Goal: Task Accomplishment & Management: Manage account settings

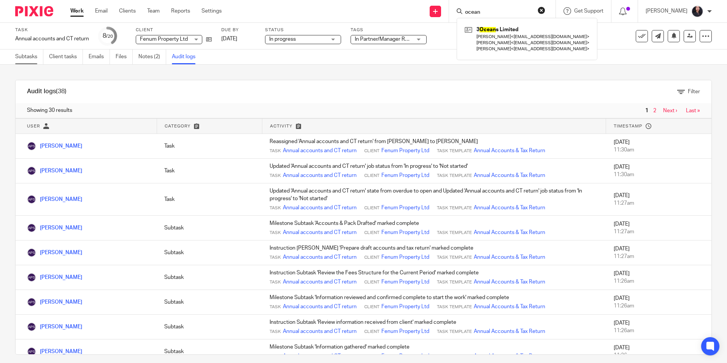
click at [22, 54] on link "Subtasks" at bounding box center [29, 56] width 28 height 15
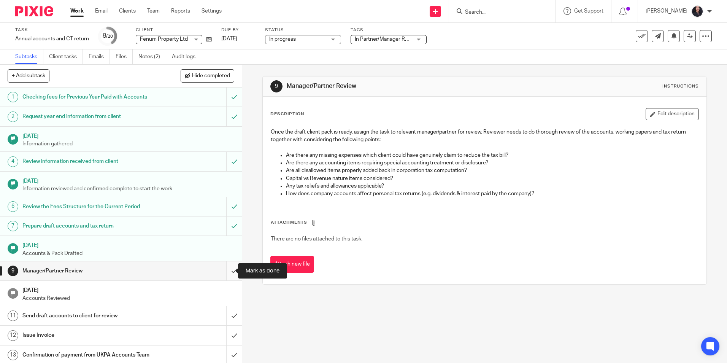
click at [225, 271] on input "submit" at bounding box center [121, 270] width 242 height 19
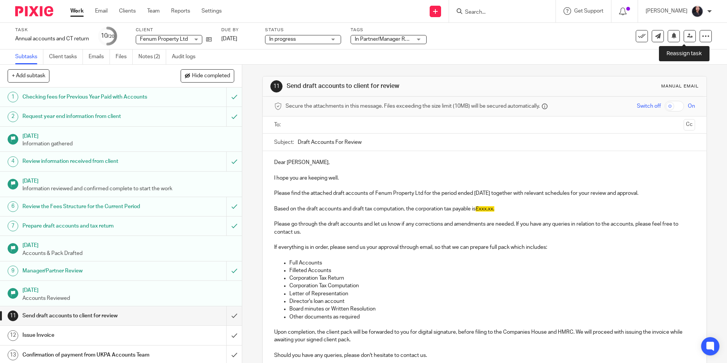
drag, startPoint x: 684, startPoint y: 36, endPoint x: 685, endPoint y: 44, distance: 8.1
click at [687, 36] on icon at bounding box center [690, 36] width 6 height 6
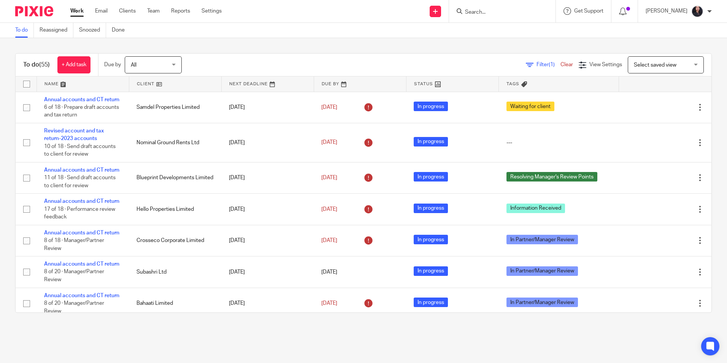
scroll to position [38, 0]
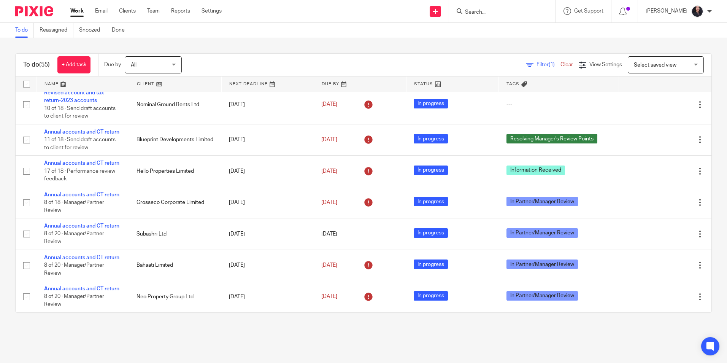
click at [496, 14] on input "Search" at bounding box center [498, 12] width 68 height 7
type input "magalov"
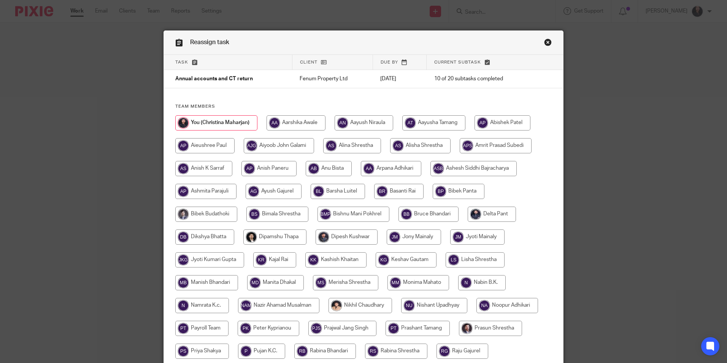
click at [485, 145] on input "radio" at bounding box center [496, 145] width 72 height 15
radio input "true"
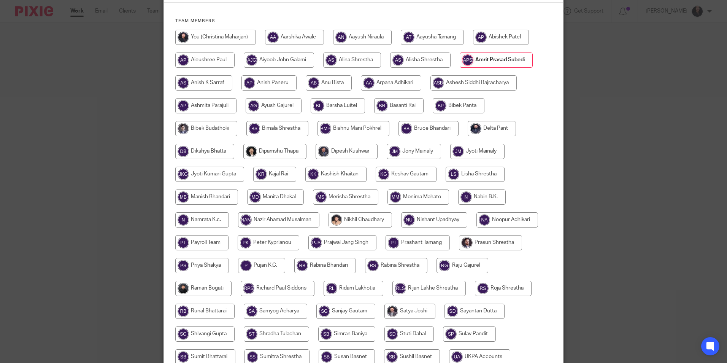
scroll to position [190, 0]
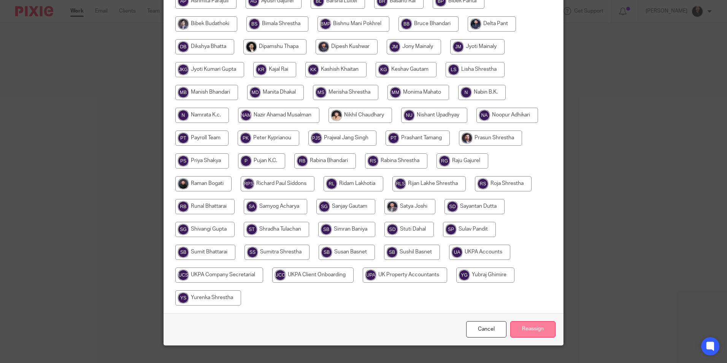
click at [535, 331] on input "Reassign" at bounding box center [532, 329] width 45 height 16
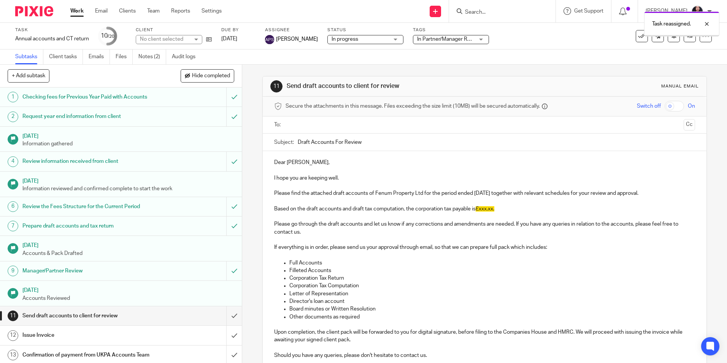
click at [42, 13] on img at bounding box center [34, 11] width 38 height 10
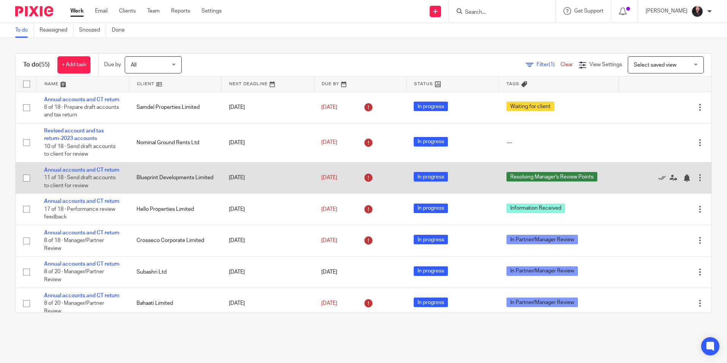
scroll to position [38, 0]
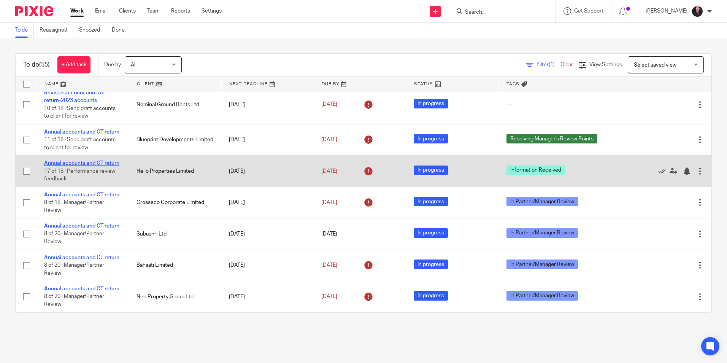
click at [87, 166] on link "Annual accounts and CT return" at bounding box center [81, 162] width 75 height 5
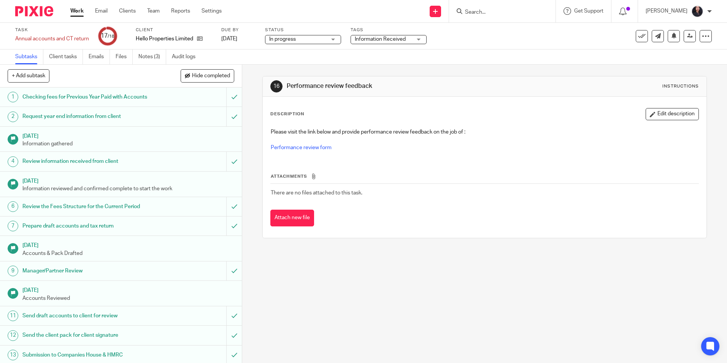
scroll to position [105, 0]
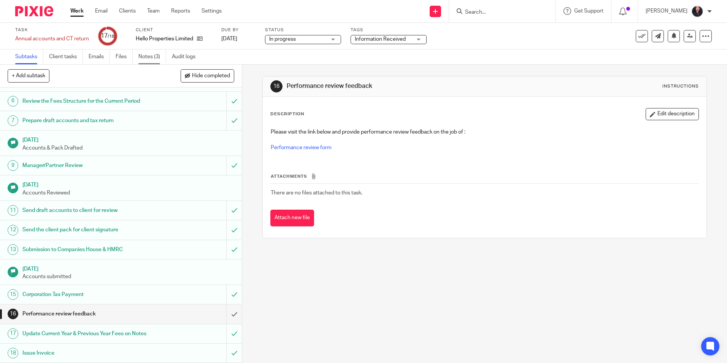
click at [151, 60] on link "Notes (3)" at bounding box center [152, 56] width 28 height 15
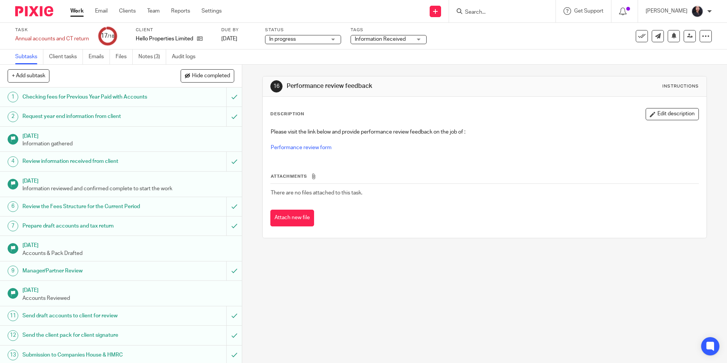
scroll to position [105, 0]
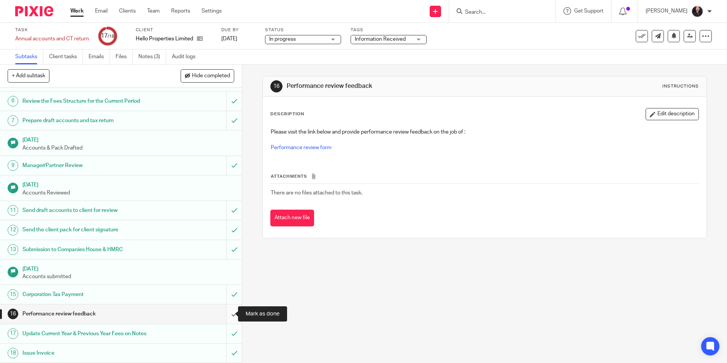
click at [224, 315] on input "submit" at bounding box center [121, 313] width 242 height 19
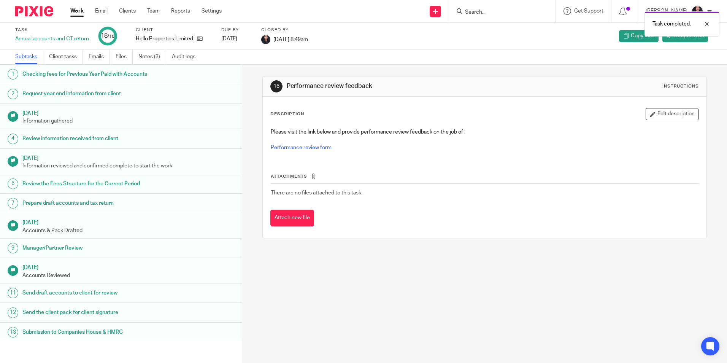
click at [40, 14] on img at bounding box center [34, 11] width 38 height 10
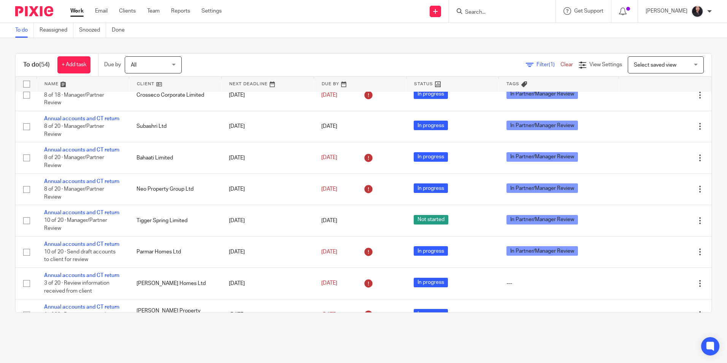
scroll to position [190, 0]
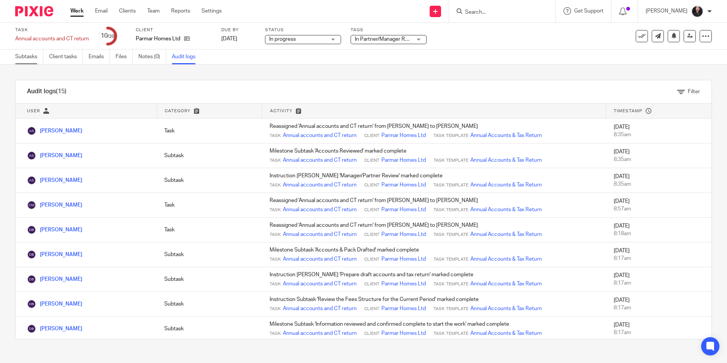
click at [35, 56] on link "Subtasks" at bounding box center [29, 56] width 28 height 15
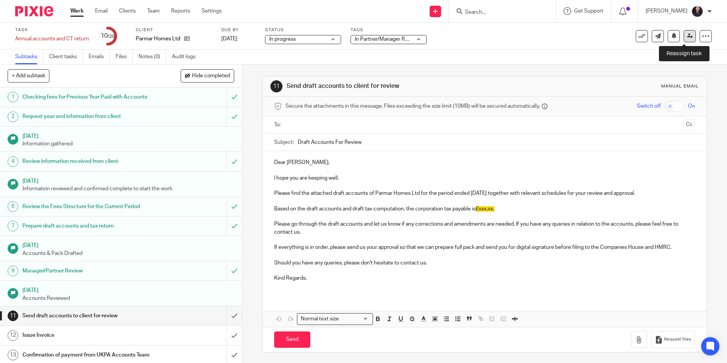
click at [687, 36] on icon at bounding box center [690, 36] width 6 height 6
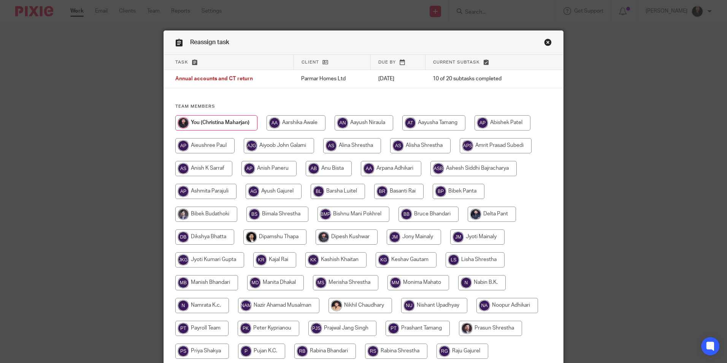
click at [217, 237] on input "radio" at bounding box center [204, 236] width 59 height 15
radio input "true"
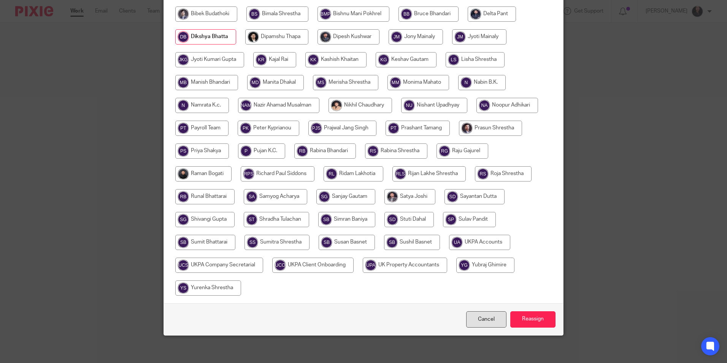
scroll to position [203, 0]
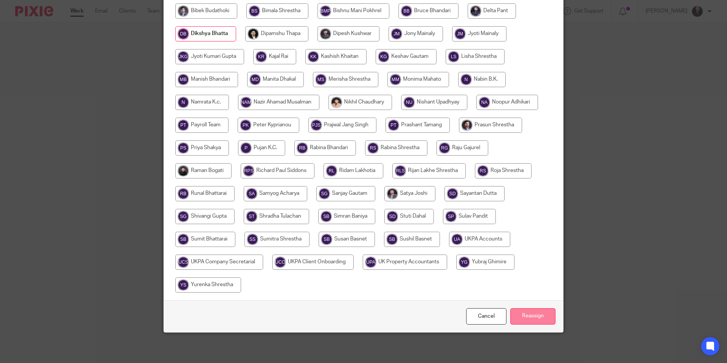
drag, startPoint x: 515, startPoint y: 319, endPoint x: 509, endPoint y: 319, distance: 5.7
click at [514, 319] on input "Reassign" at bounding box center [532, 316] width 45 height 16
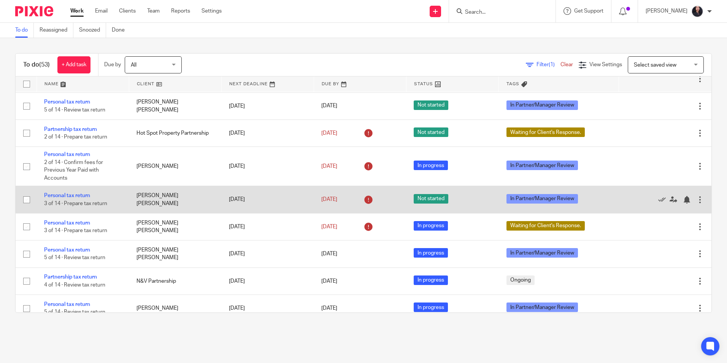
scroll to position [1363, 0]
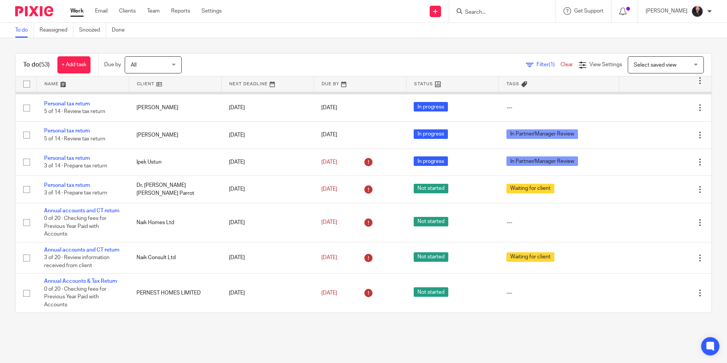
drag, startPoint x: 78, startPoint y: 189, endPoint x: 95, endPoint y: 199, distance: 19.6
click at [78, 79] on link "Personal tax return" at bounding box center [67, 76] width 46 height 5
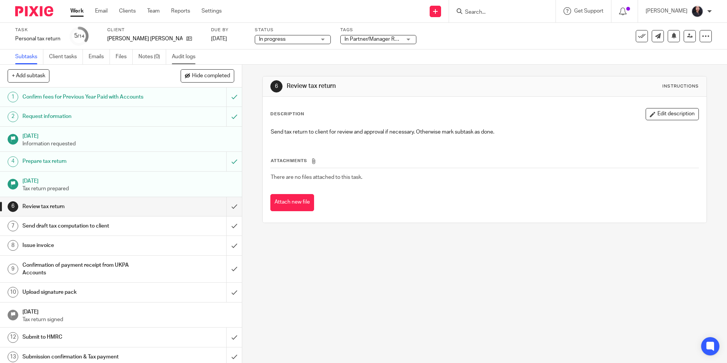
click at [182, 63] on link "Audit logs" at bounding box center [186, 56] width 29 height 15
